Goal: Information Seeking & Learning: Learn about a topic

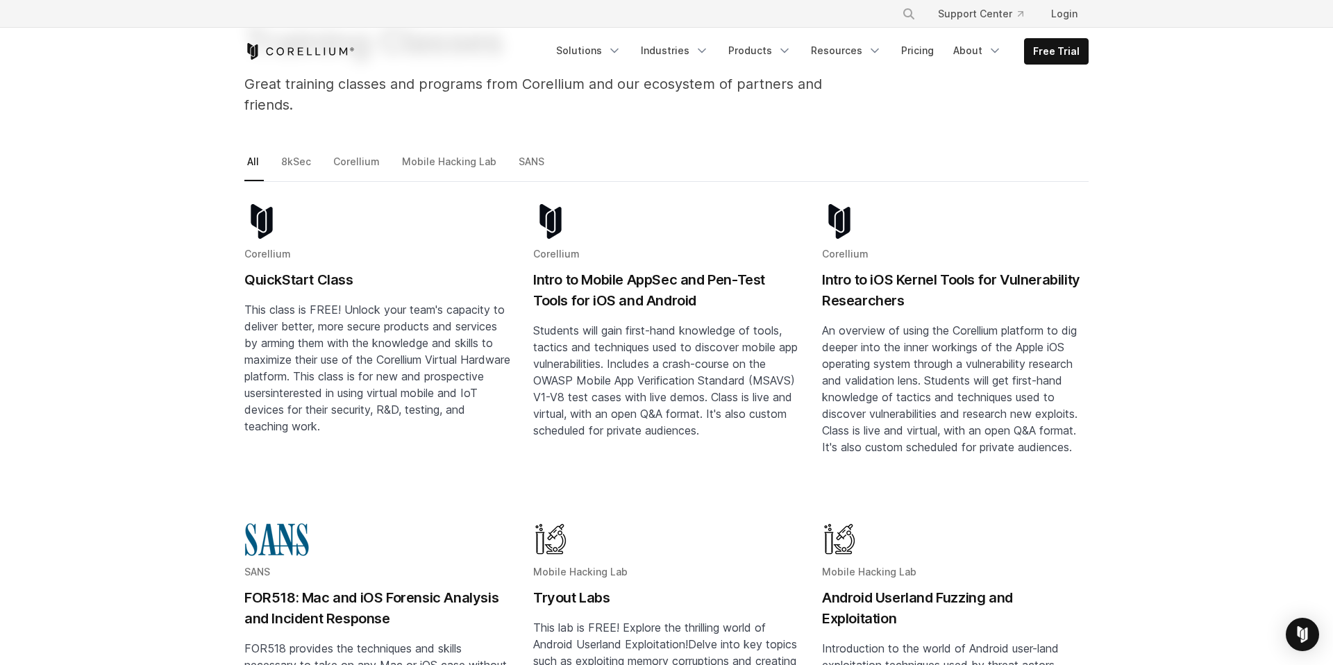
scroll to position [139, 0]
click at [672, 268] on h2 "Intro to Mobile AppSec and Pen-Test Tools for iOS and Android" at bounding box center [666, 289] width 267 height 42
click at [900, 268] on h2 "Intro to iOS Kernel Tools for Vulnerability Researchers" at bounding box center [955, 289] width 267 height 42
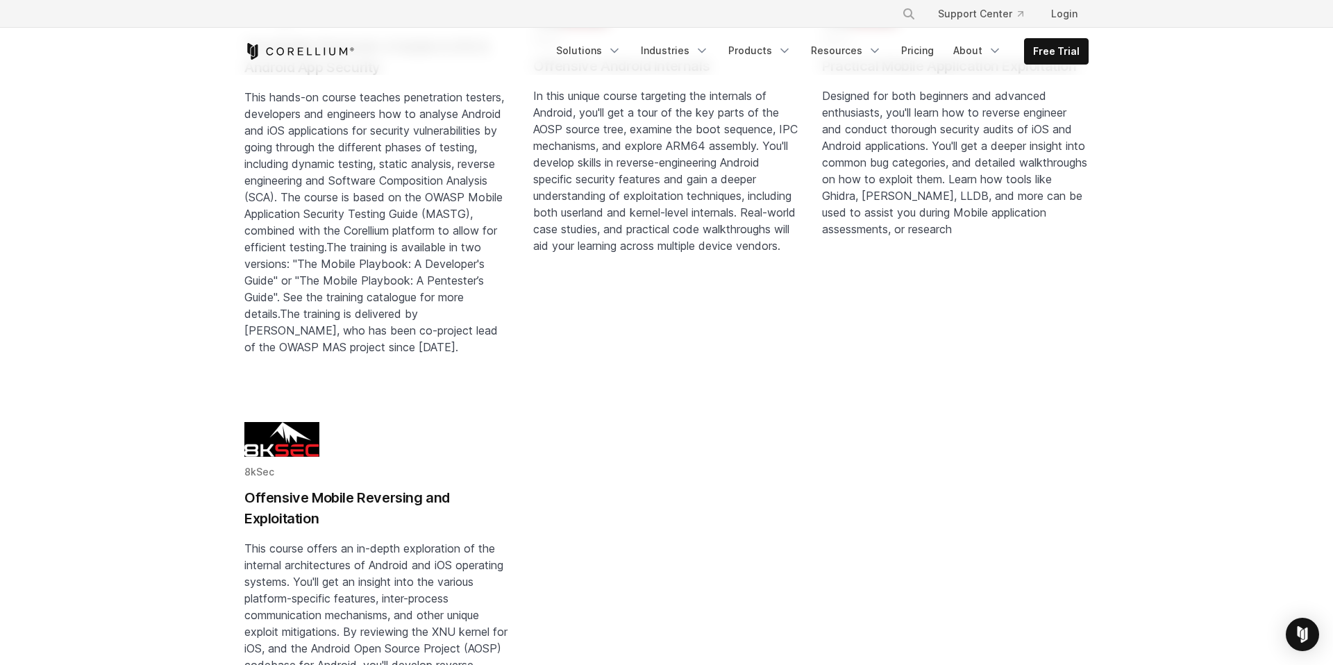
scroll to position [1600, 0]
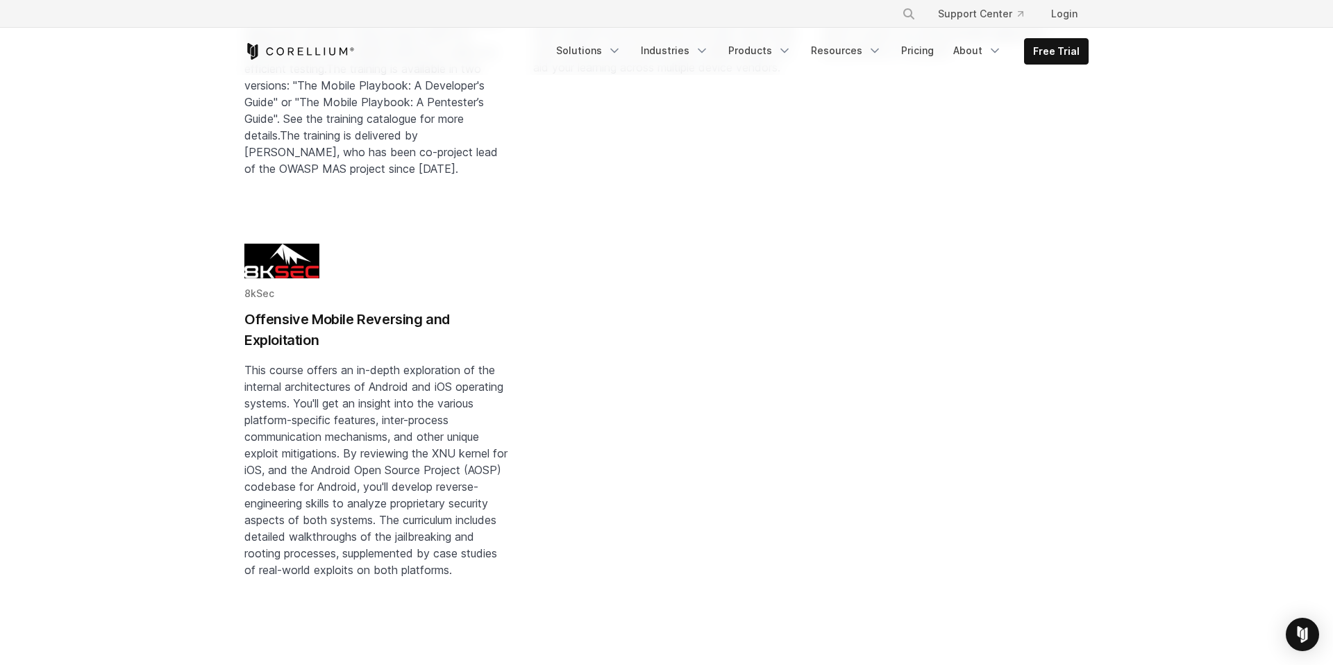
click at [342, 309] on h2 "Offensive Mobile Reversing and Exploitation" at bounding box center [377, 330] width 267 height 42
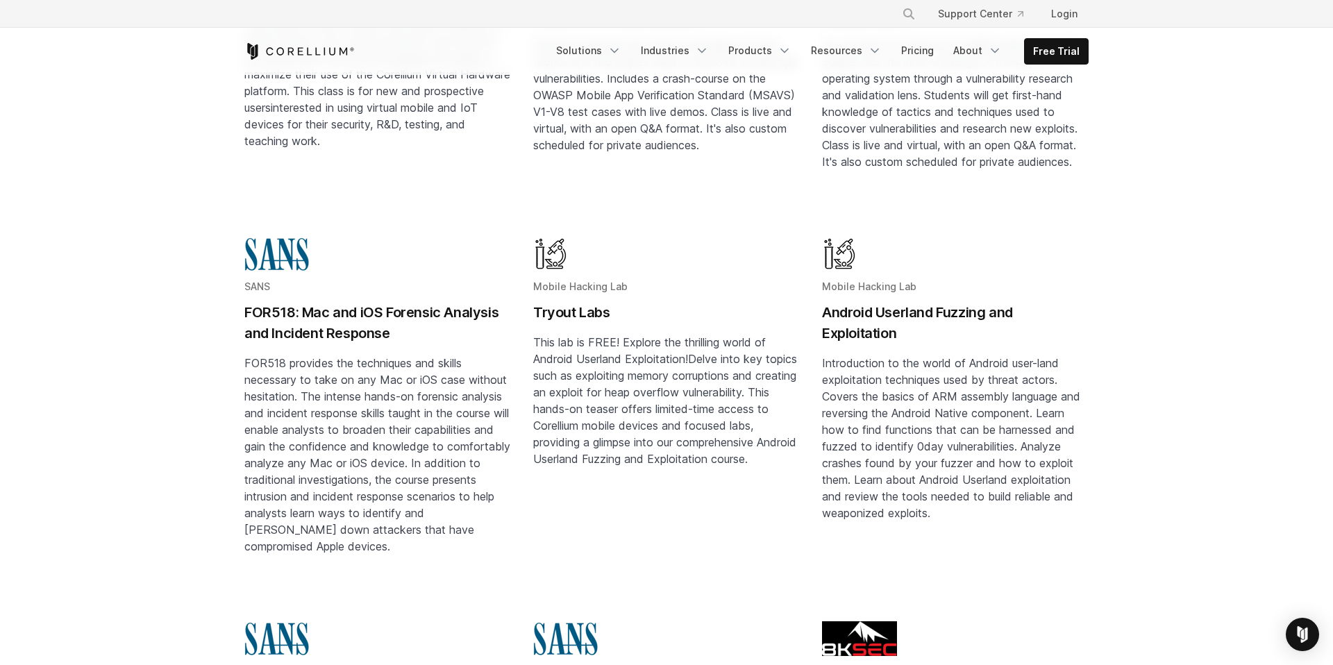
scroll to position [421, 0]
click at [569, 303] on h2 "Tryout Labs" at bounding box center [666, 313] width 267 height 21
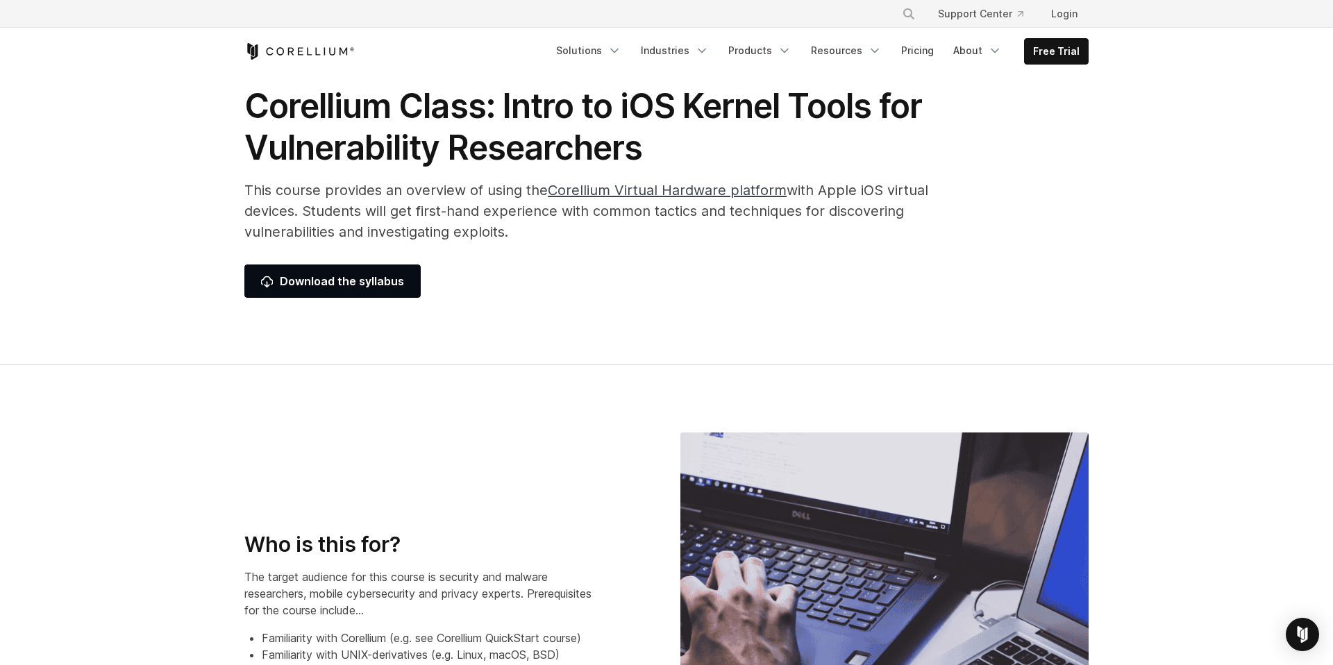
scroll to position [53, 0]
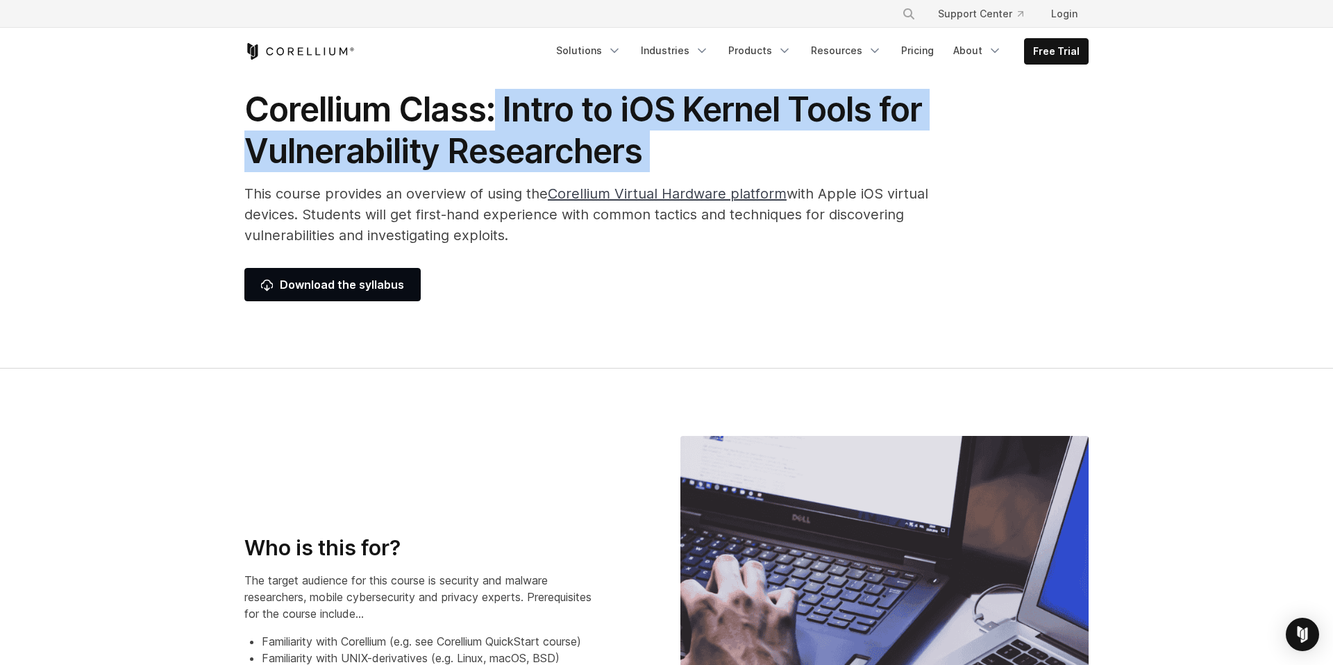
drag, startPoint x: 495, startPoint y: 115, endPoint x: 725, endPoint y: 178, distance: 238.3
click at [725, 178] on div "Corellium Class: Intro to iOS Kernel Tools for Vulnerability Researchers This c…" at bounding box center [591, 195] width 722 height 212
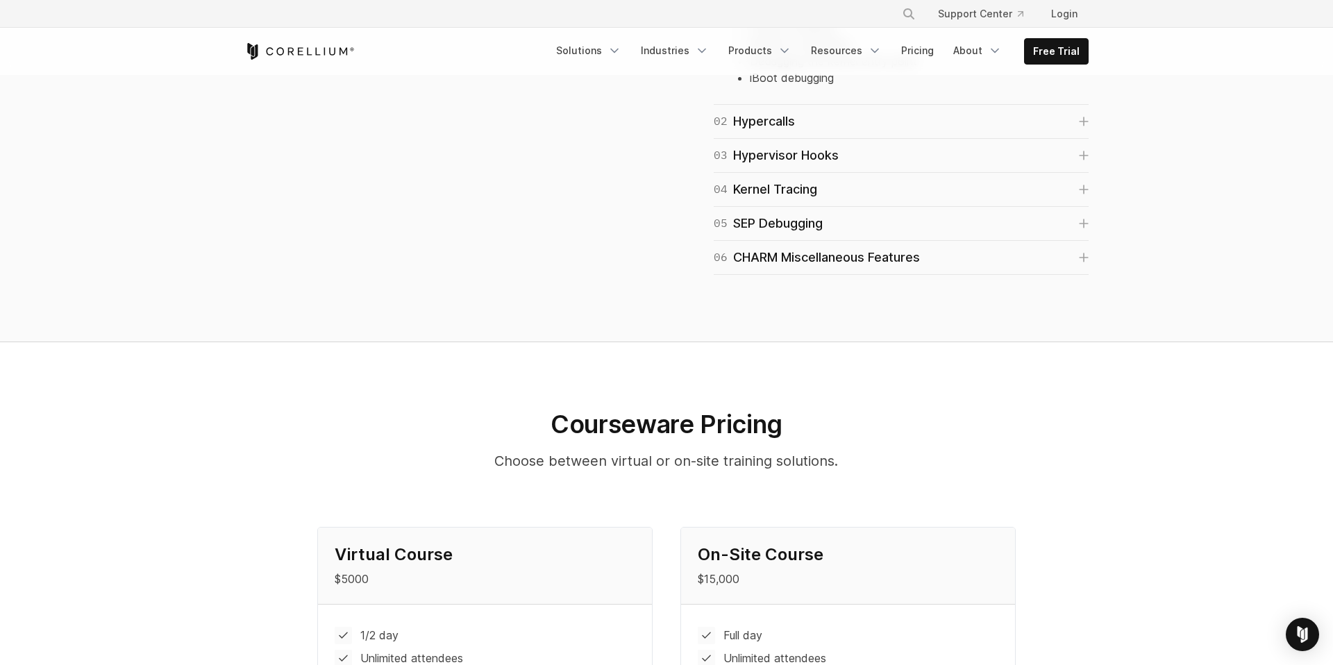
scroll to position [1144, 0]
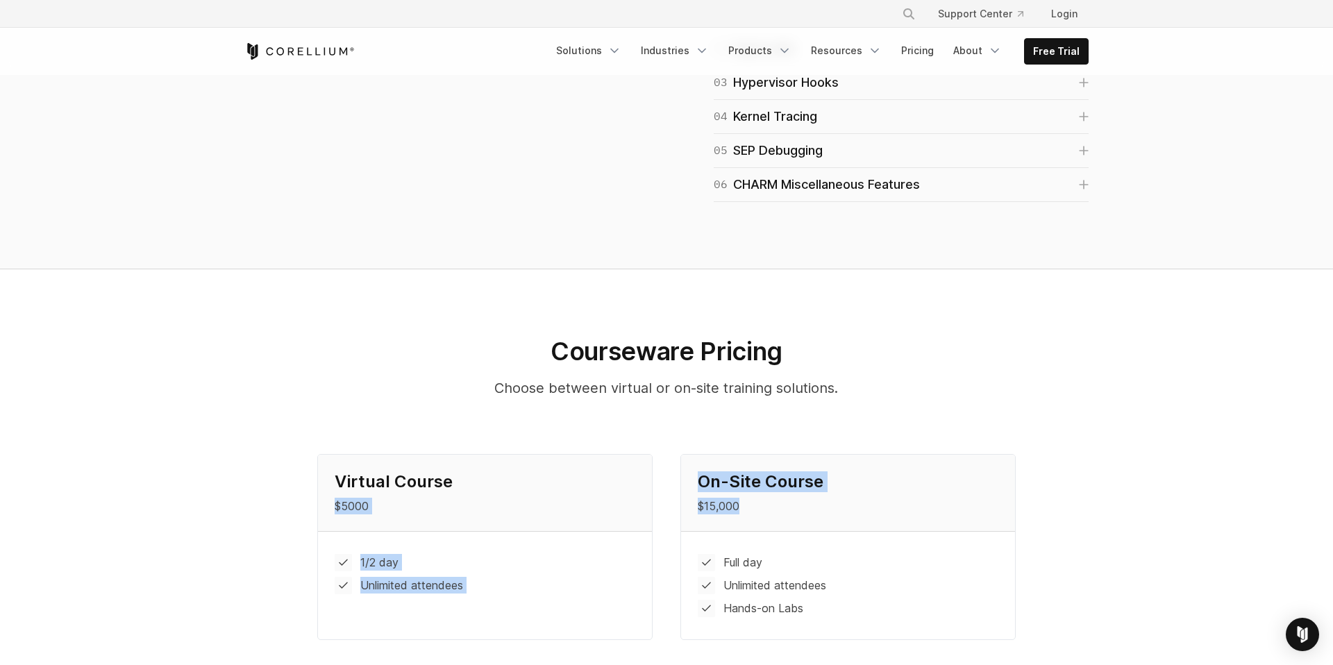
drag, startPoint x: 741, startPoint y: 503, endPoint x: 627, endPoint y: 485, distance: 115.8
click at [625, 485] on div "Virtual Course $5000 1/2 day Unlimited attendees On-Site Course $15,000 Full da…" at bounding box center [666, 555] width 872 height 203
click at [741, 517] on div "On-Site Course $15,000" at bounding box center [848, 493] width 334 height 76
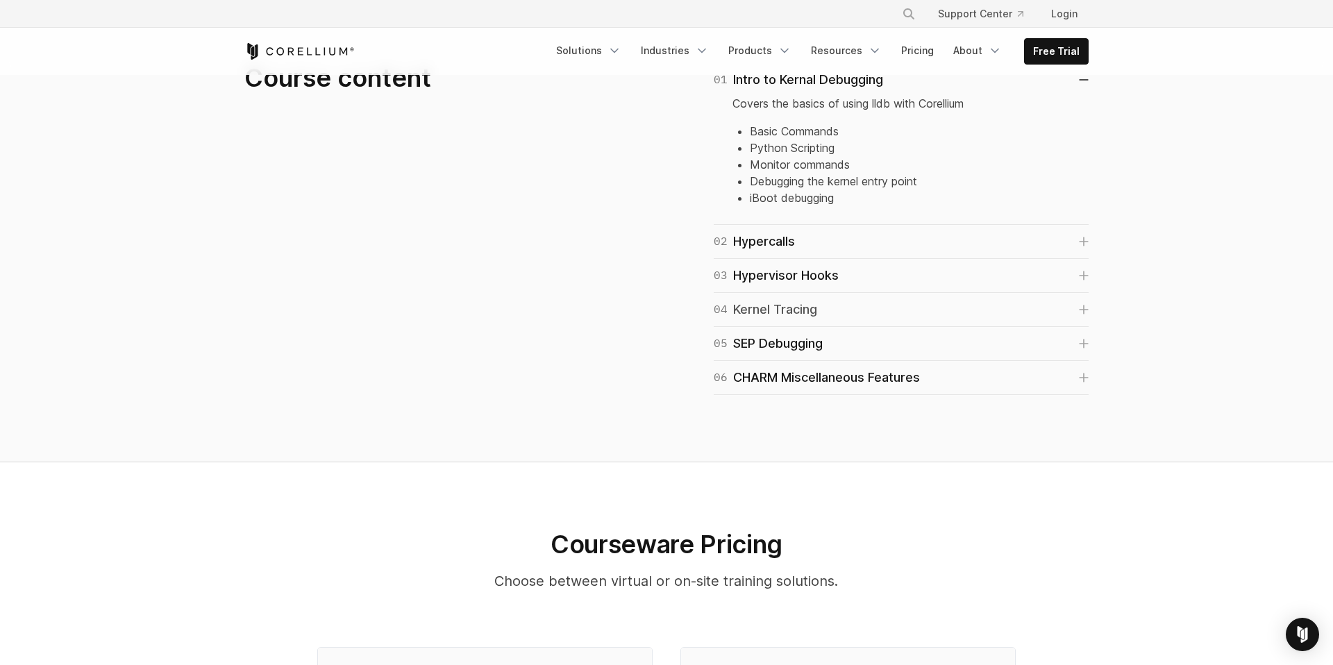
scroll to position [948, 0]
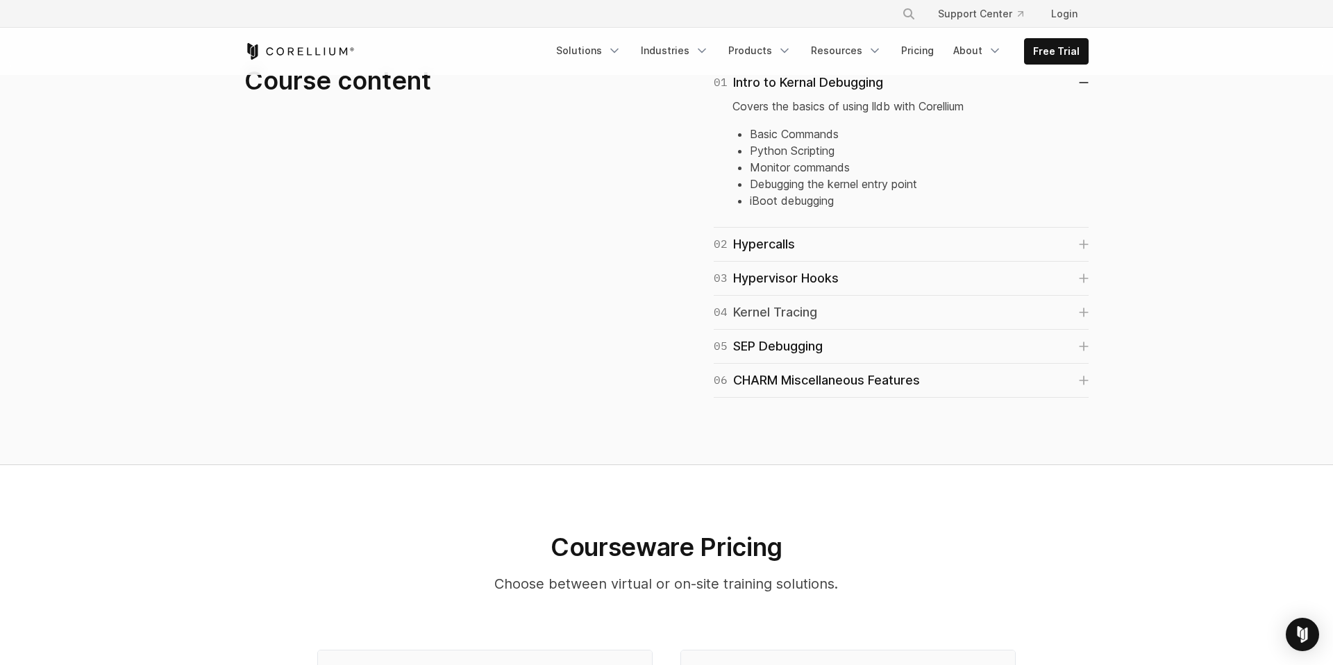
click at [772, 318] on div "04 Kernel Tracing" at bounding box center [765, 312] width 103 height 19
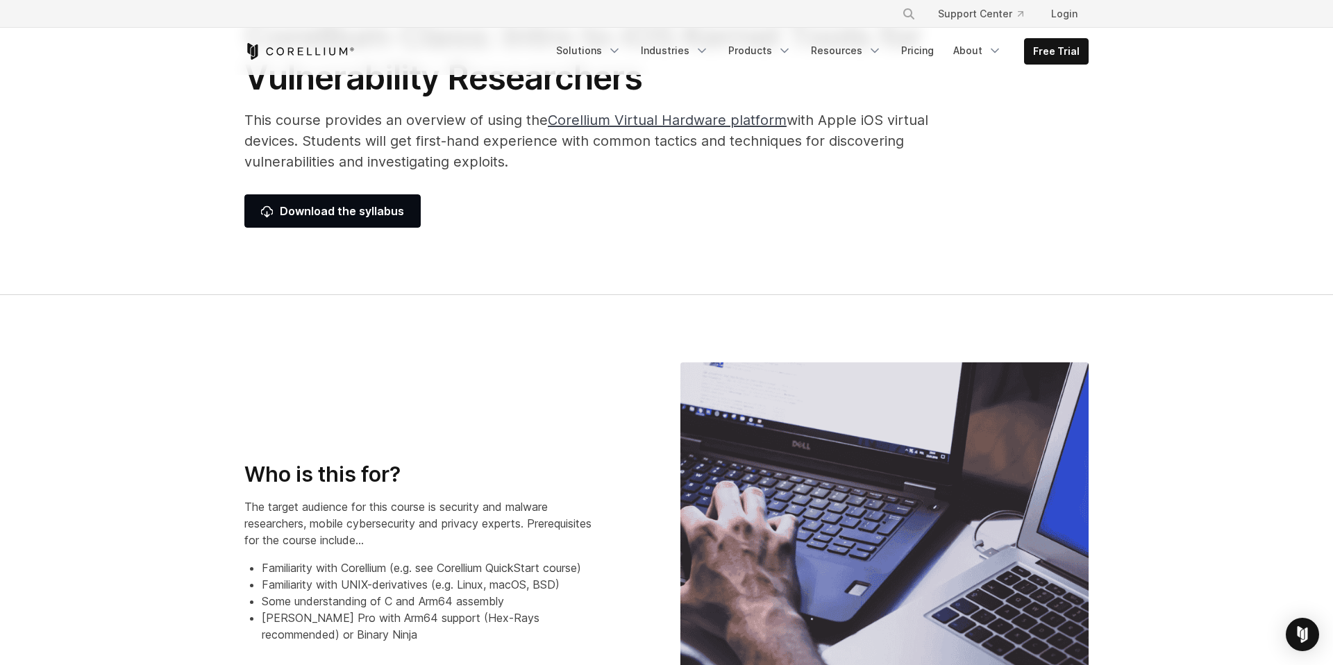
scroll to position [0, 0]
